Goal: Information Seeking & Learning: Learn about a topic

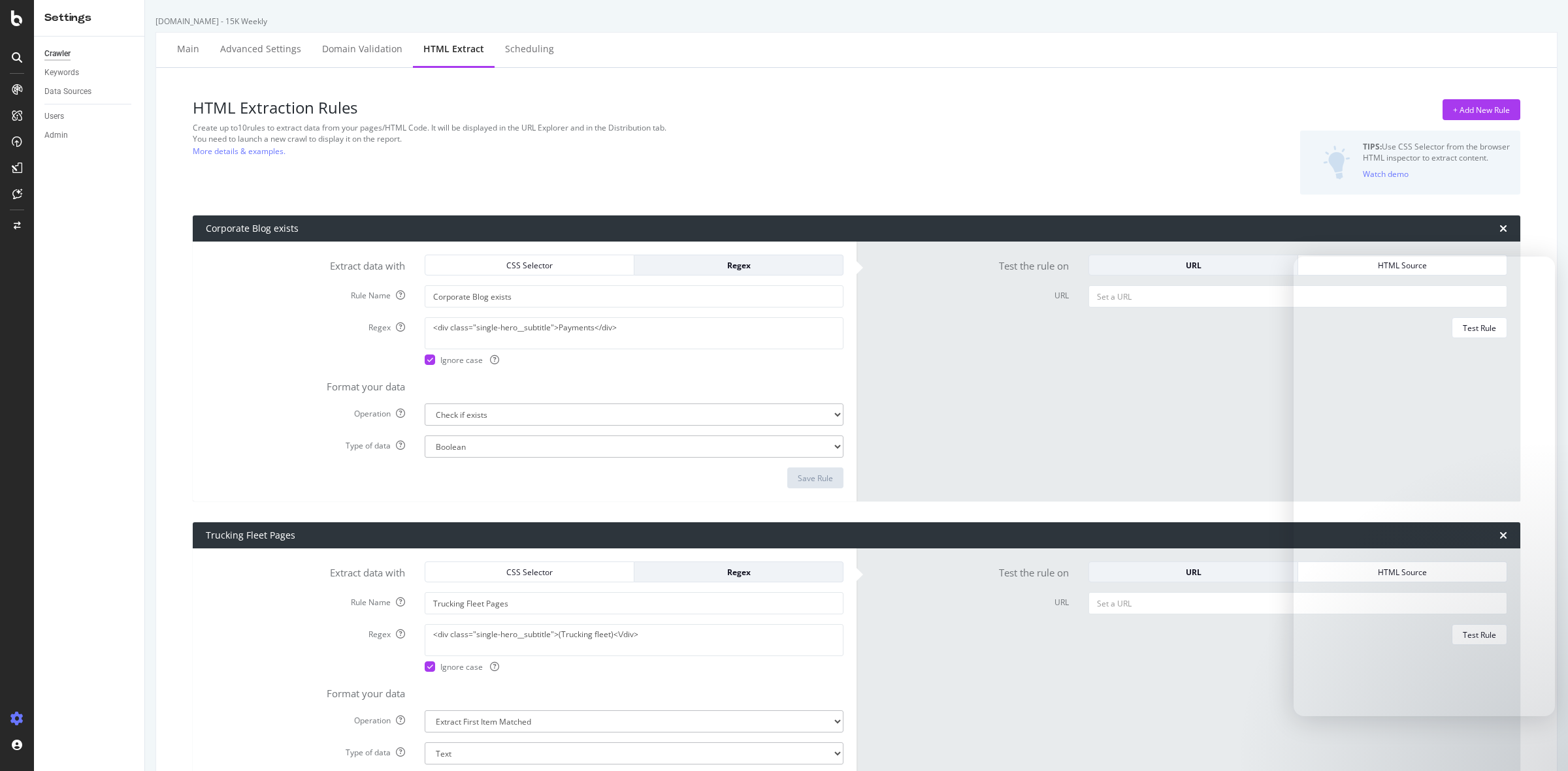
select select "exist"
select select "count"
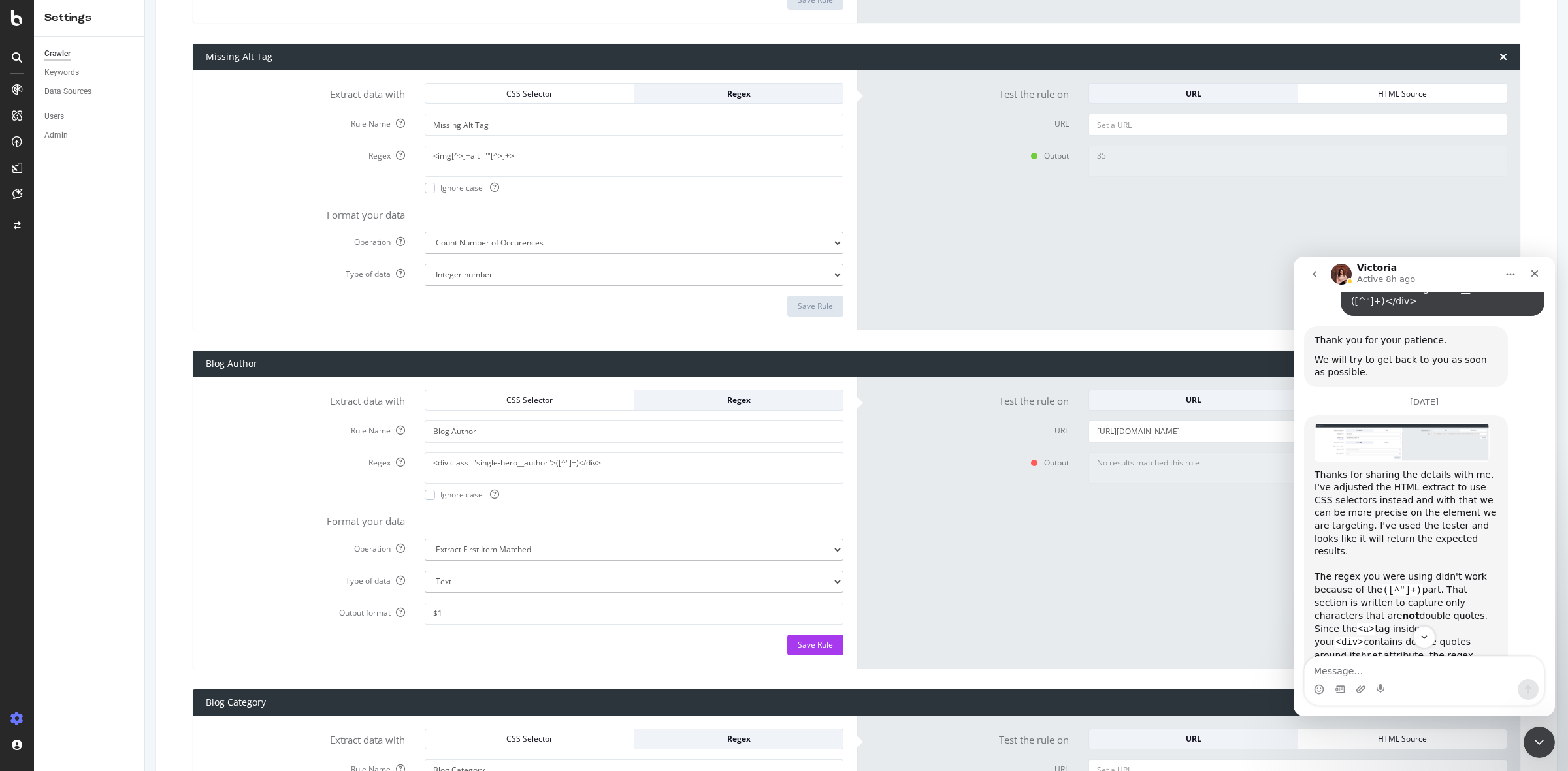
scroll to position [2149, 0]
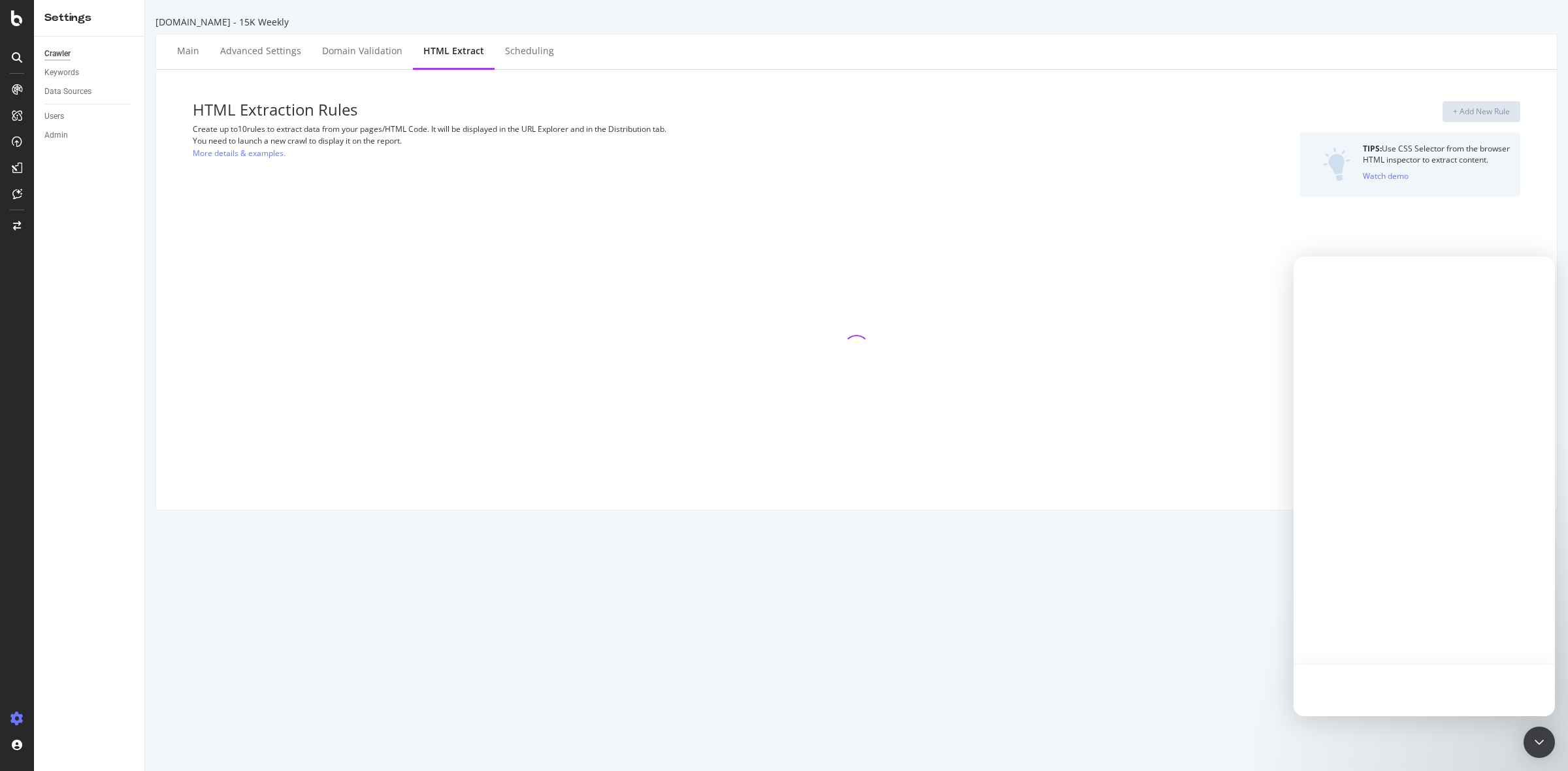
select select "exist"
select select "count"
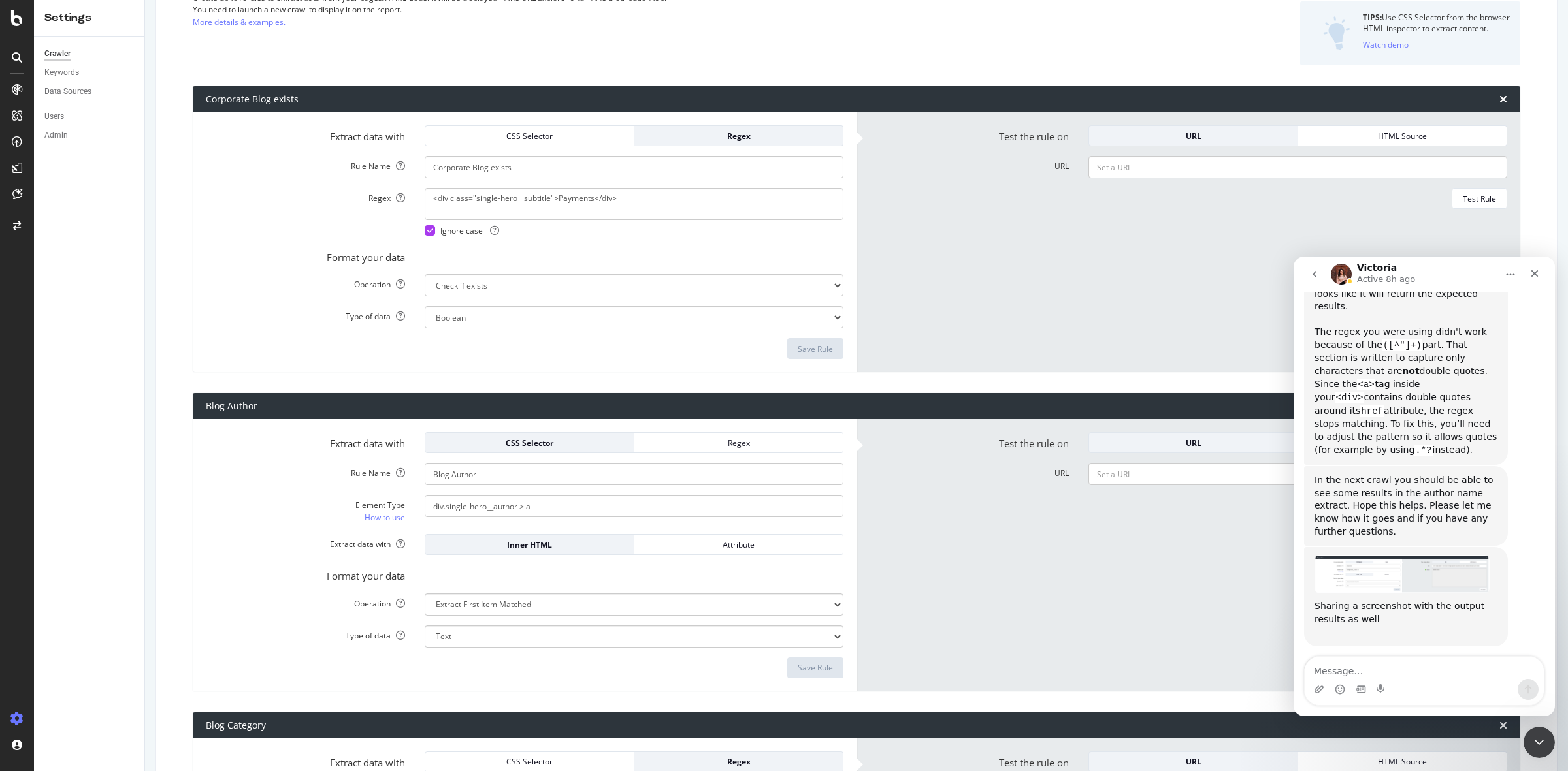
scroll to position [164, 0]
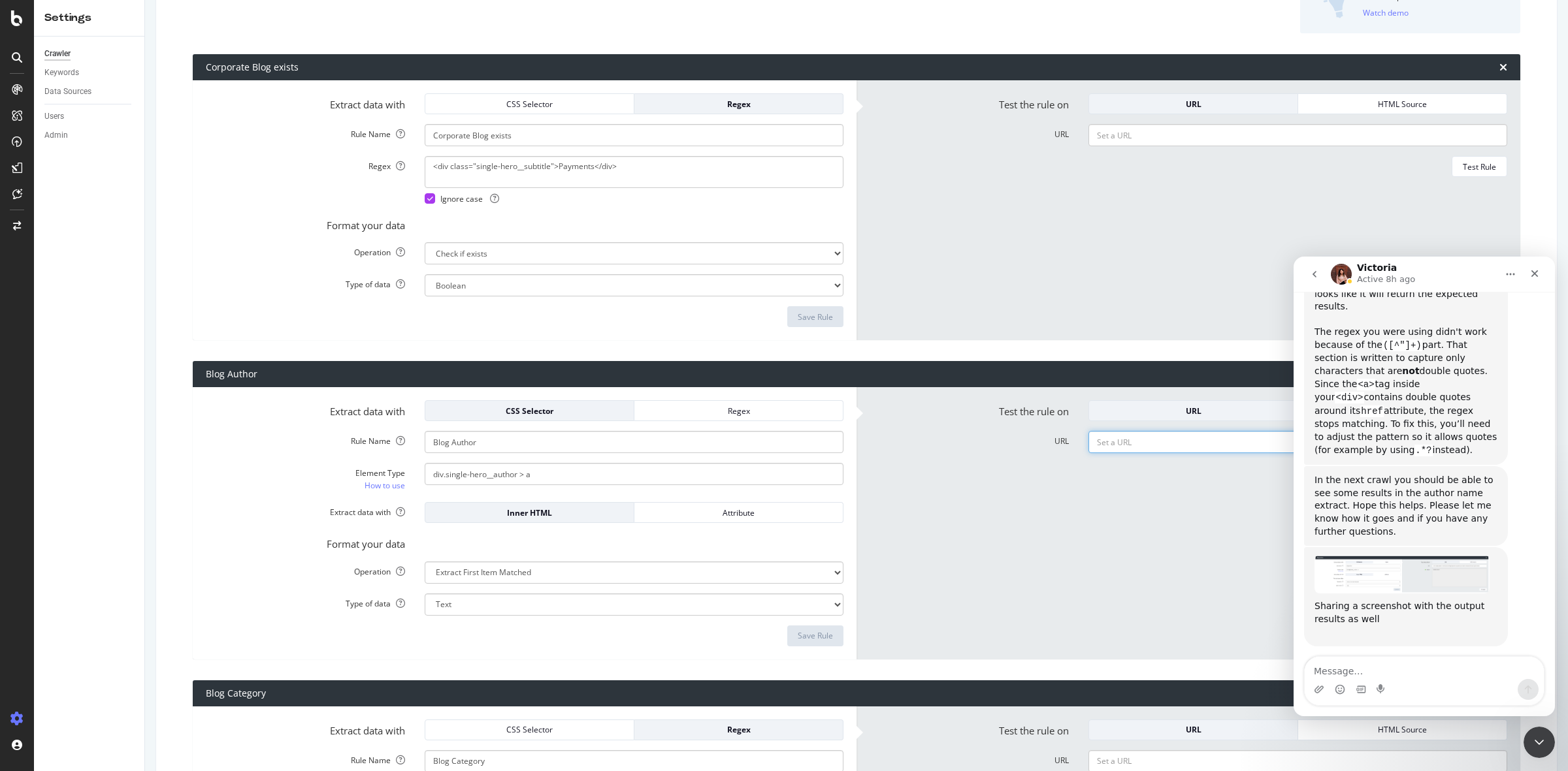
click at [1098, 438] on input "URL" at bounding box center [1298, 441] width 418 height 22
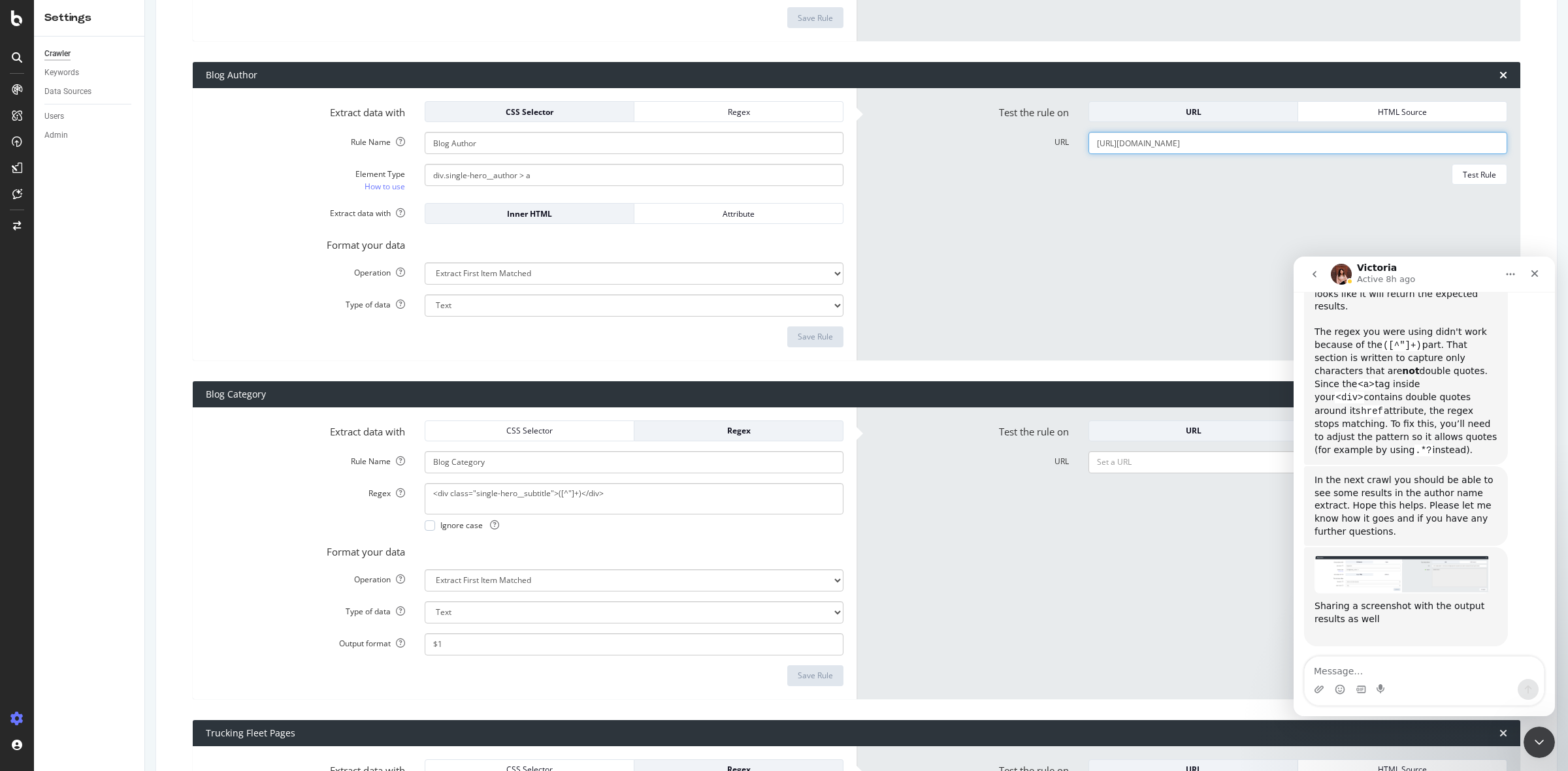
scroll to position [490, 0]
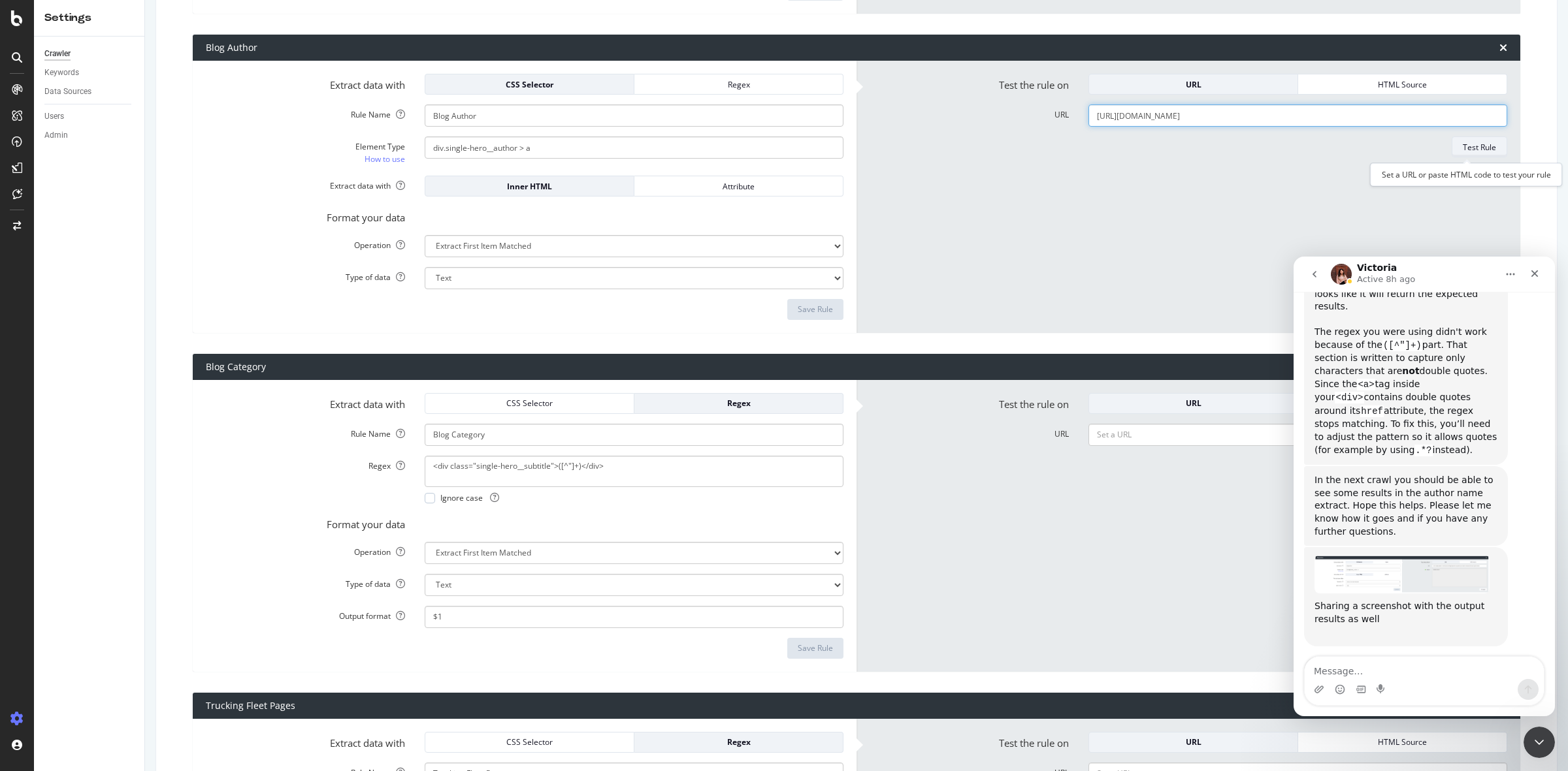
type input "[URL][DOMAIN_NAME]"
click at [1465, 149] on div "Test Rule" at bounding box center [1479, 147] width 33 height 11
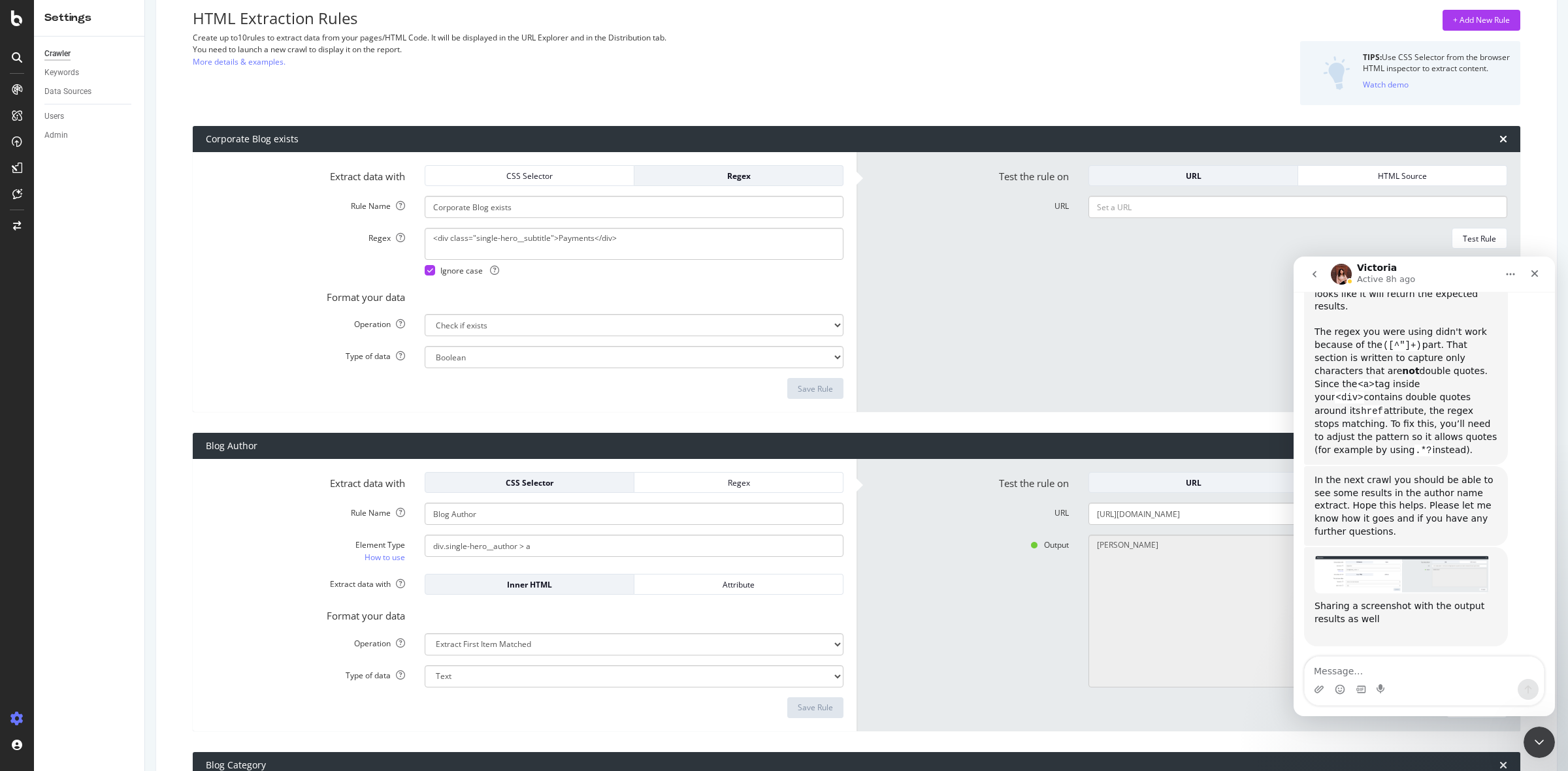
scroll to position [0, 0]
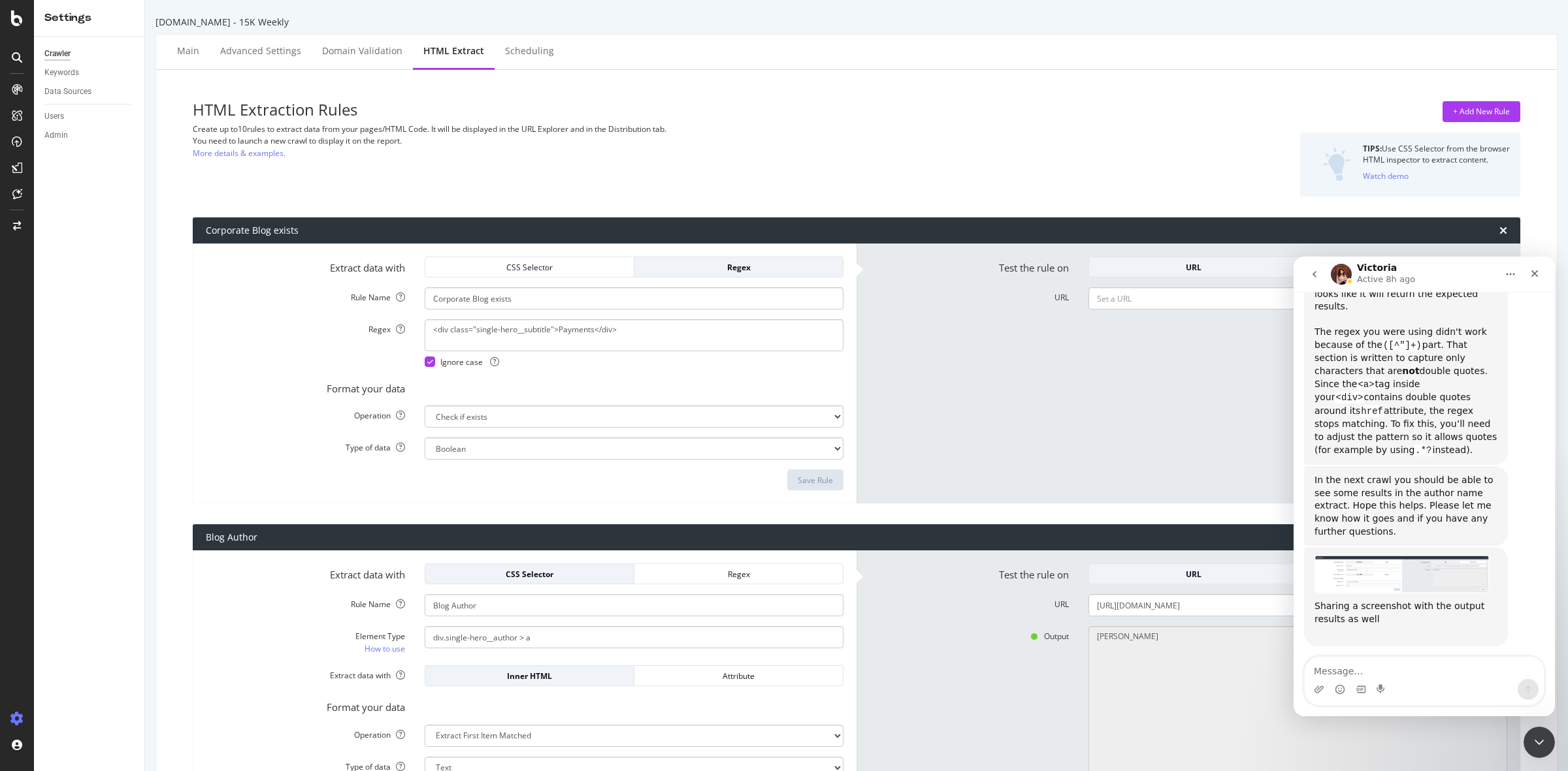
click at [14, 45] on div at bounding box center [17, 385] width 34 height 771
click at [14, 68] on div at bounding box center [16, 59] width 31 height 26
click at [16, 53] on icon at bounding box center [16, 57] width 10 height 10
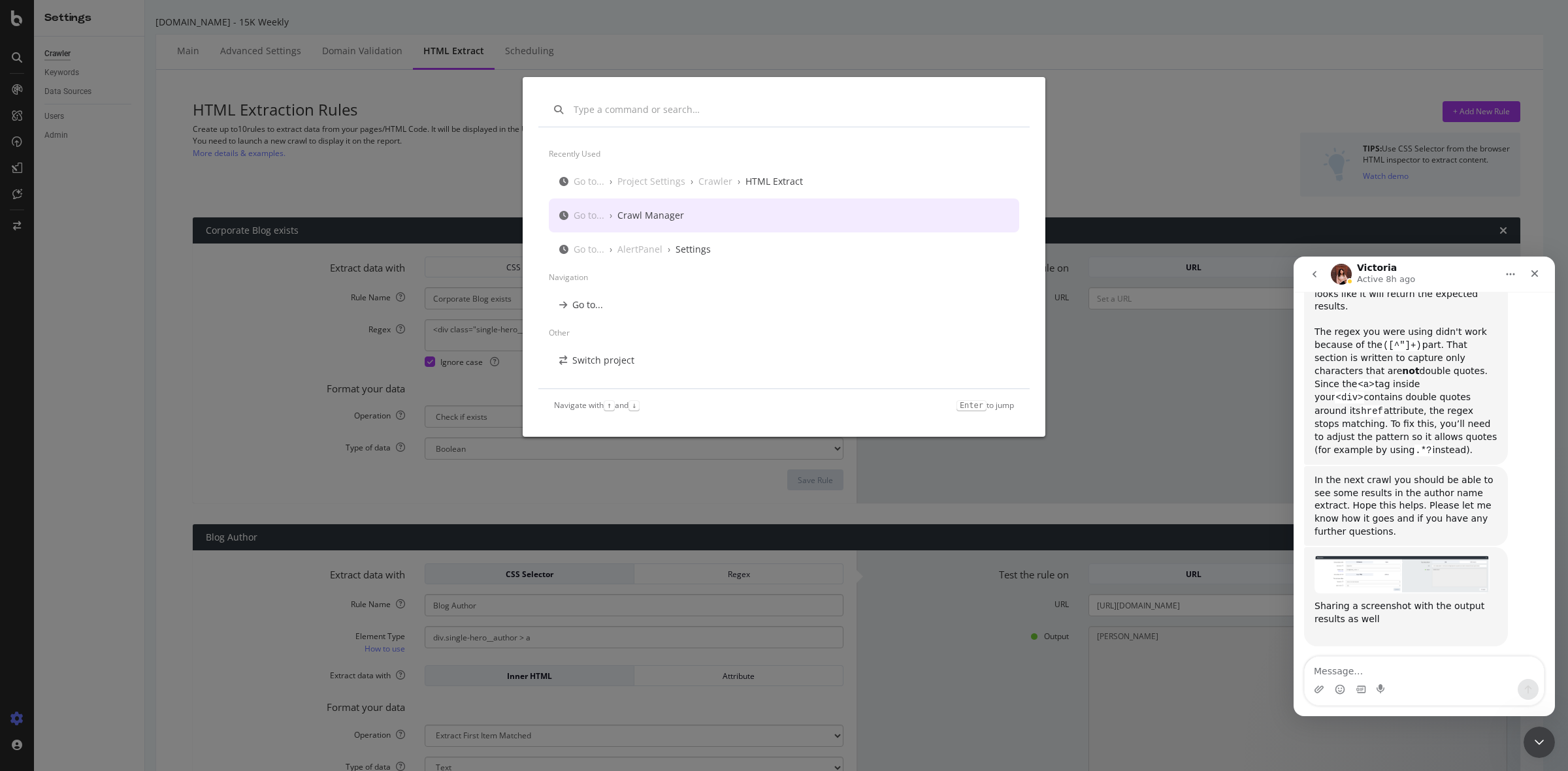
click at [721, 202] on div "Go to... › Crawl Manager" at bounding box center [784, 216] width 471 height 34
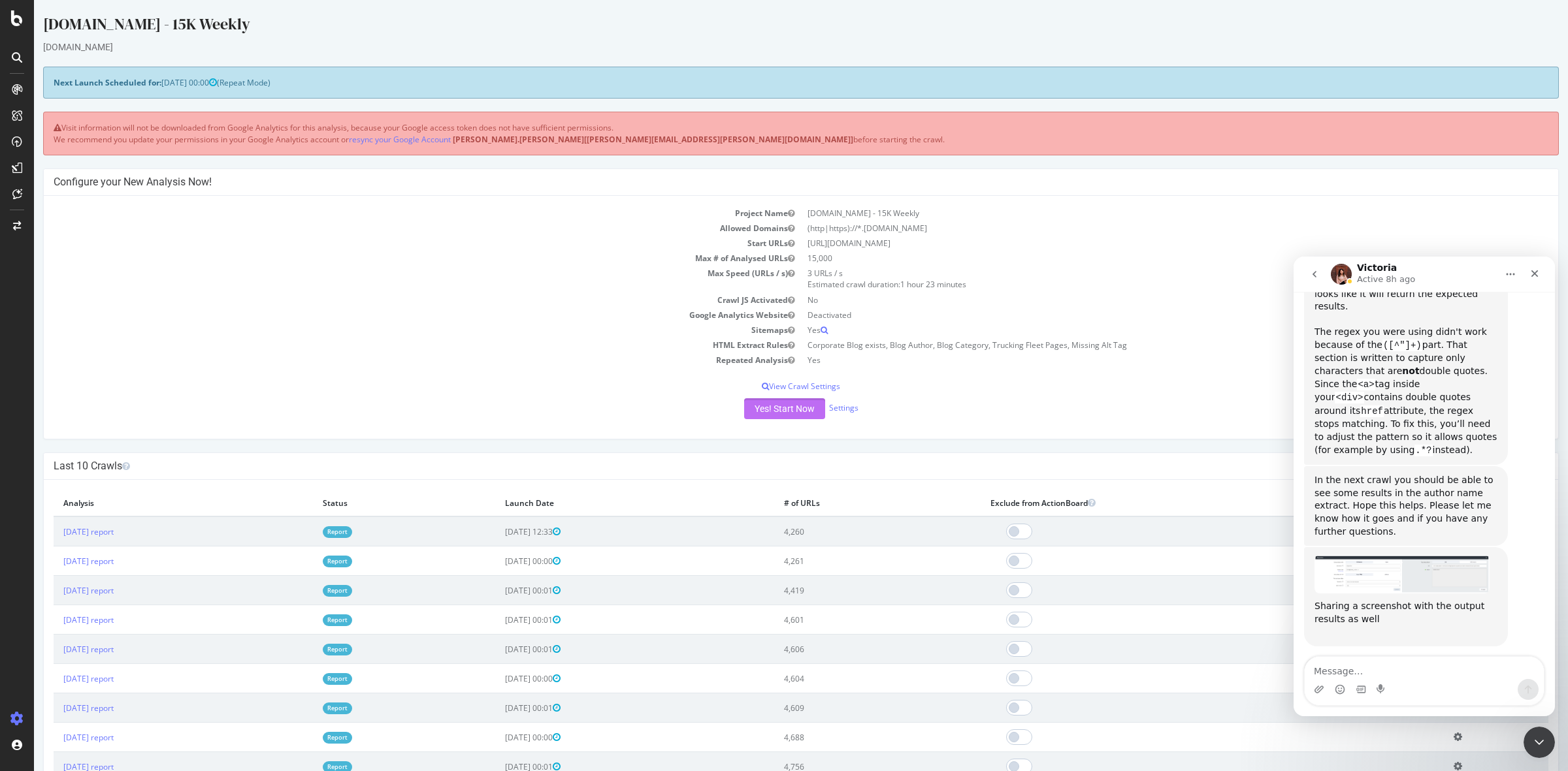
click at [789, 406] on button "Yes! Start Now" at bounding box center [784, 409] width 81 height 21
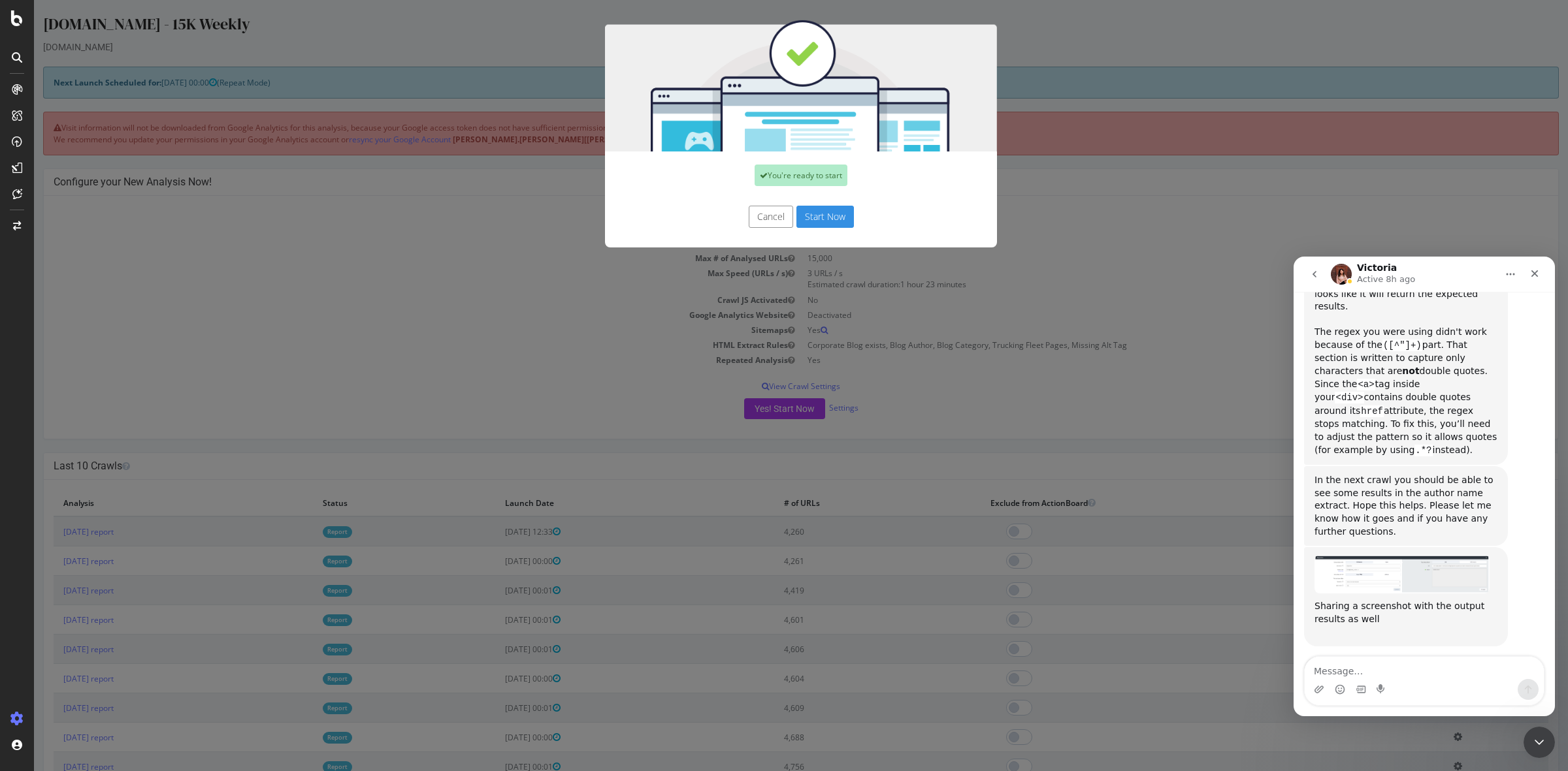
click at [823, 216] on button "Start Now" at bounding box center [825, 216] width 57 height 22
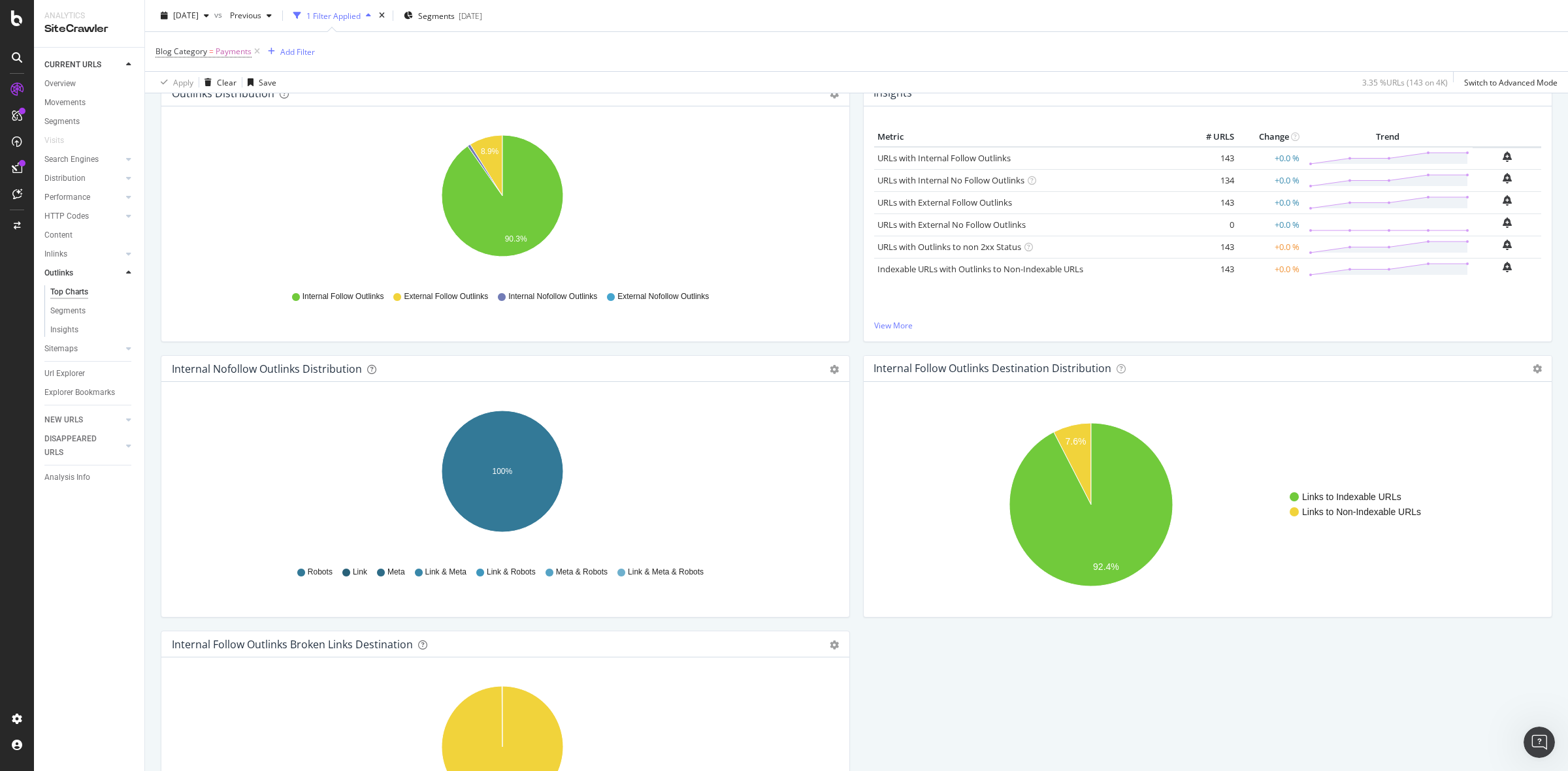
scroll to position [340, 0]
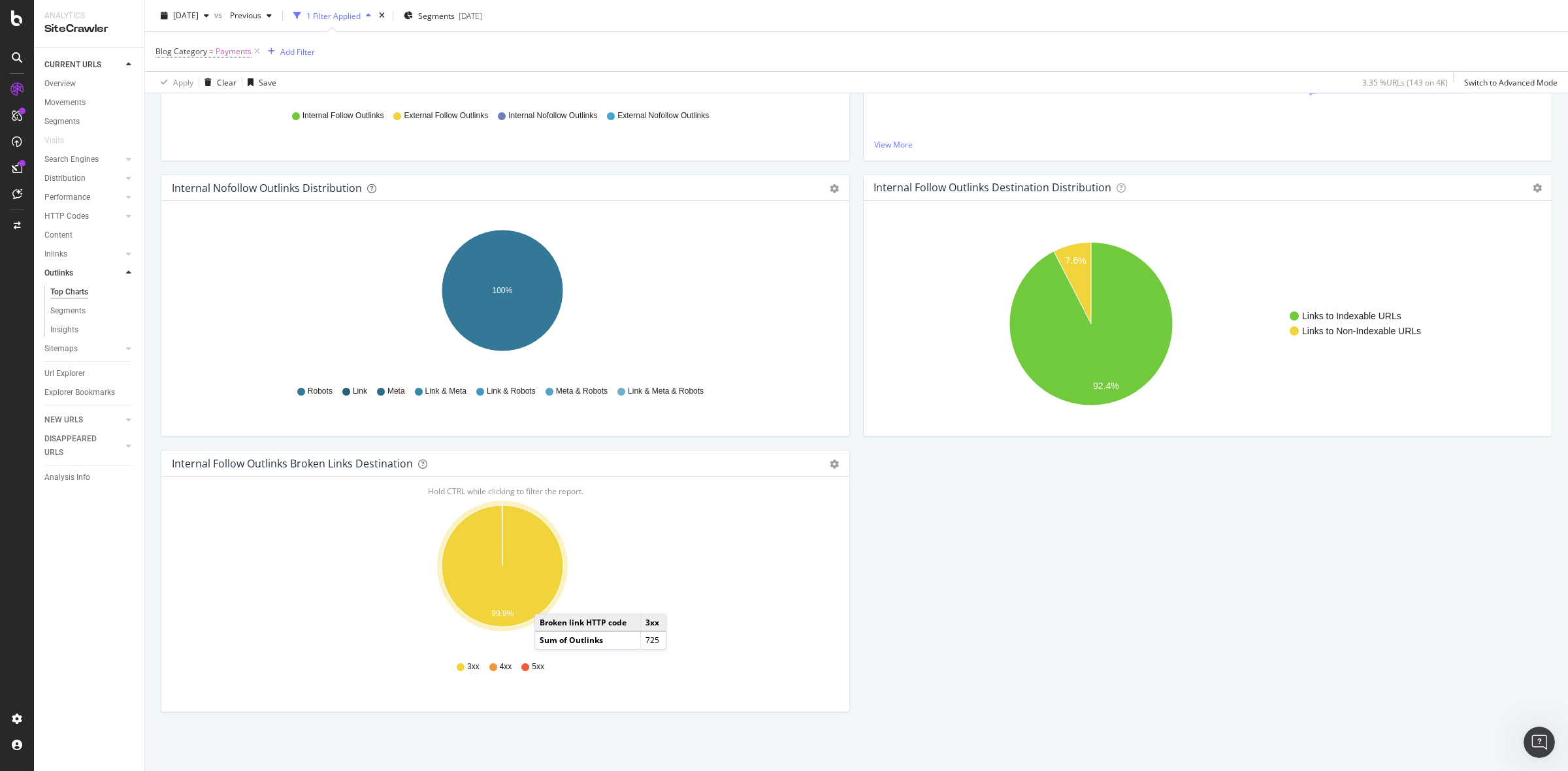
click at [544, 583] on icon "A chart." at bounding box center [502, 567] width 122 height 122
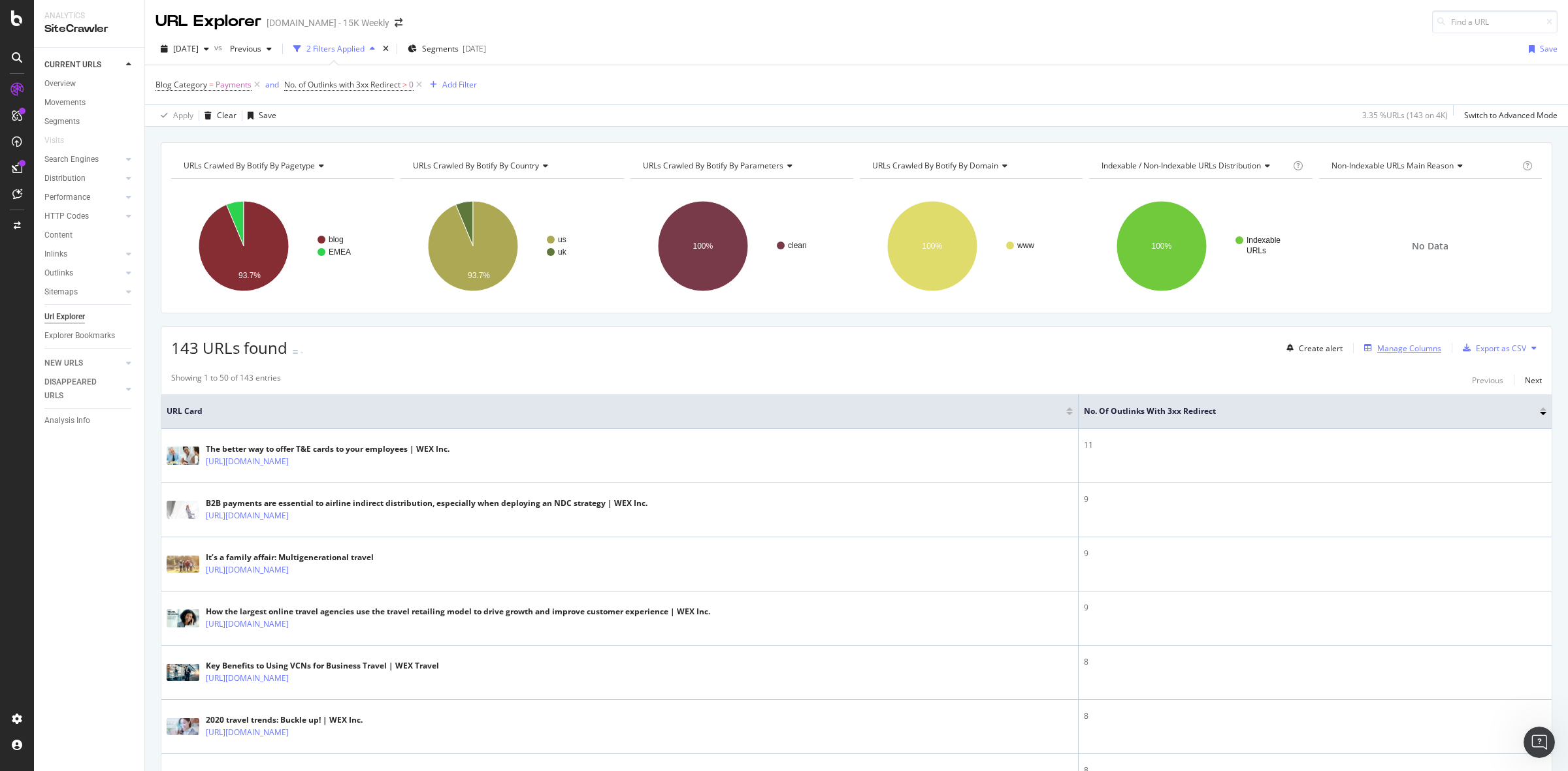
click at [1405, 350] on div "Manage Columns" at bounding box center [1408, 349] width 64 height 11
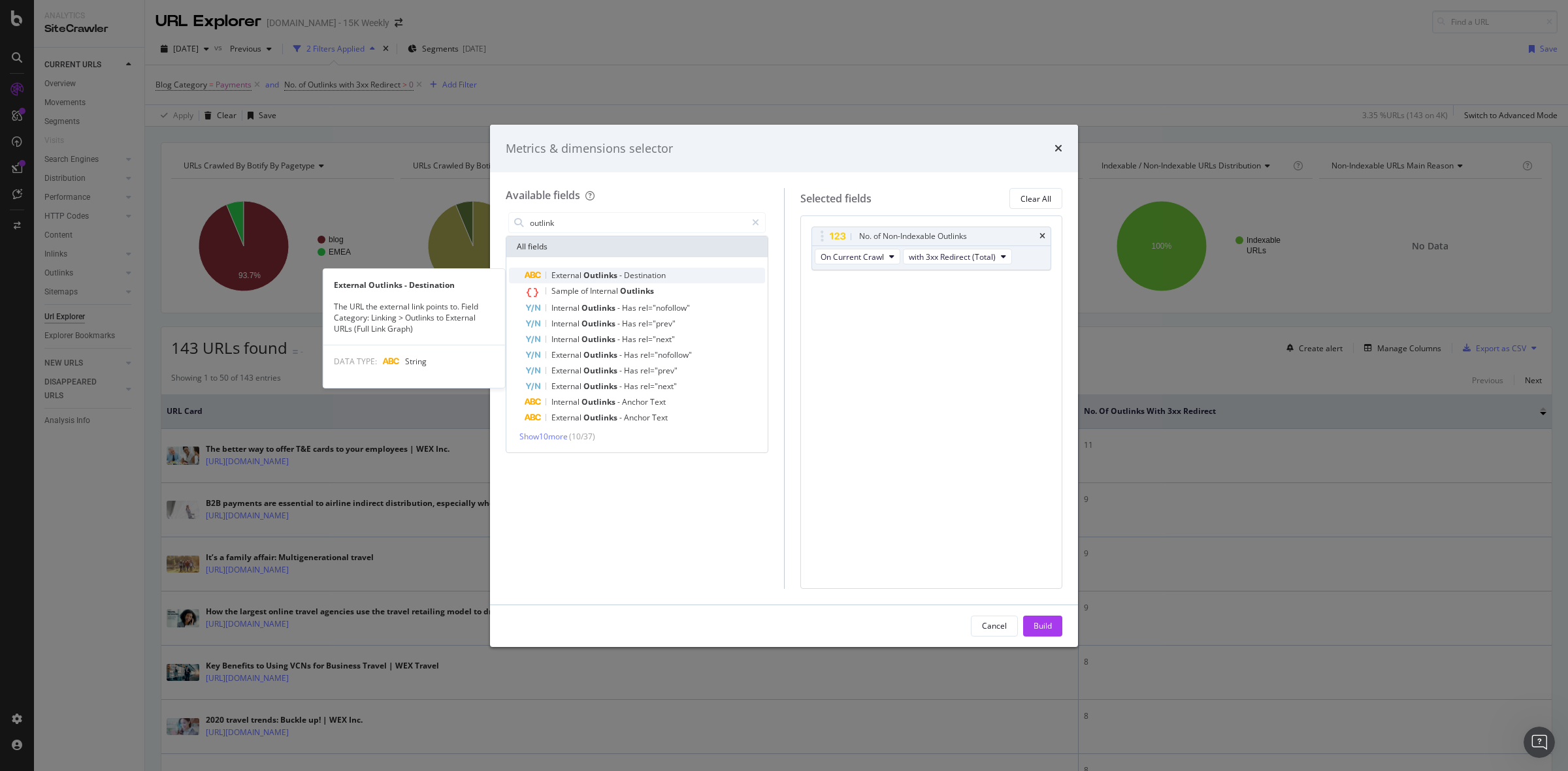
type input "outlink"
click at [696, 269] on div "External Outlinks - Destination" at bounding box center [645, 276] width 241 height 15
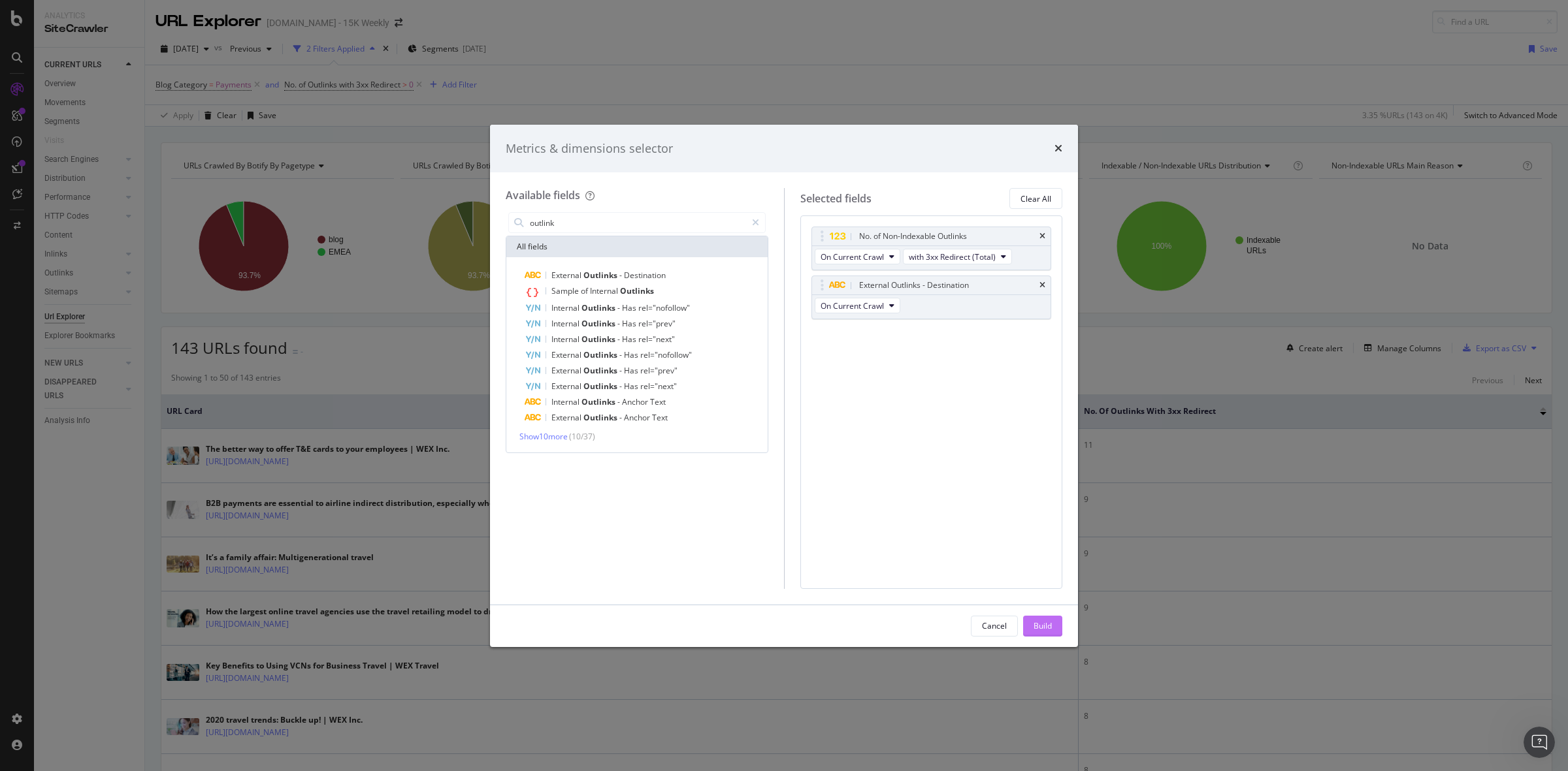
click at [1034, 627] on div "Build" at bounding box center [1042, 626] width 18 height 11
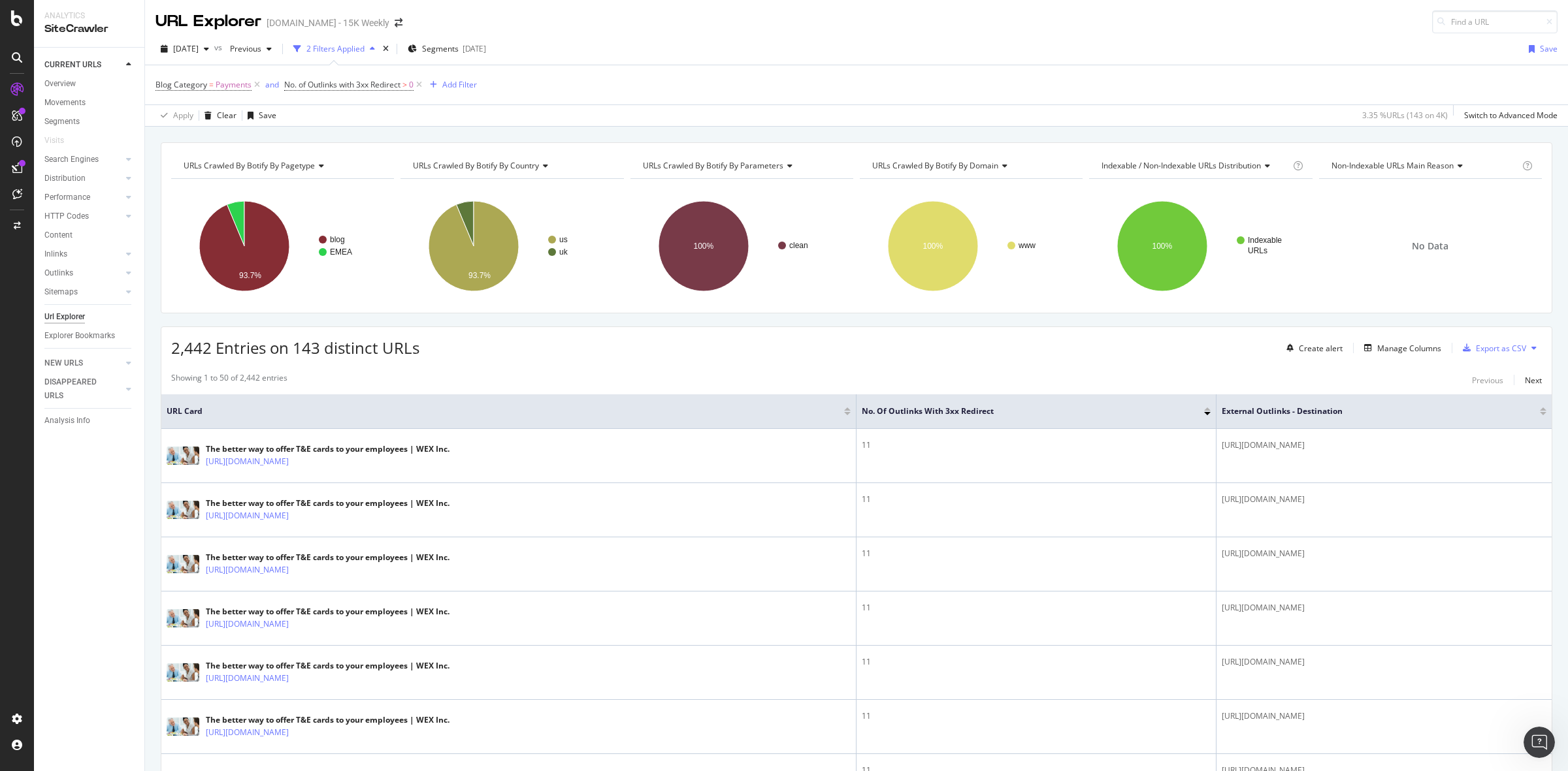
click at [971, 524] on td "11" at bounding box center [1036, 510] width 360 height 54
